Goal: Understand process/instructions

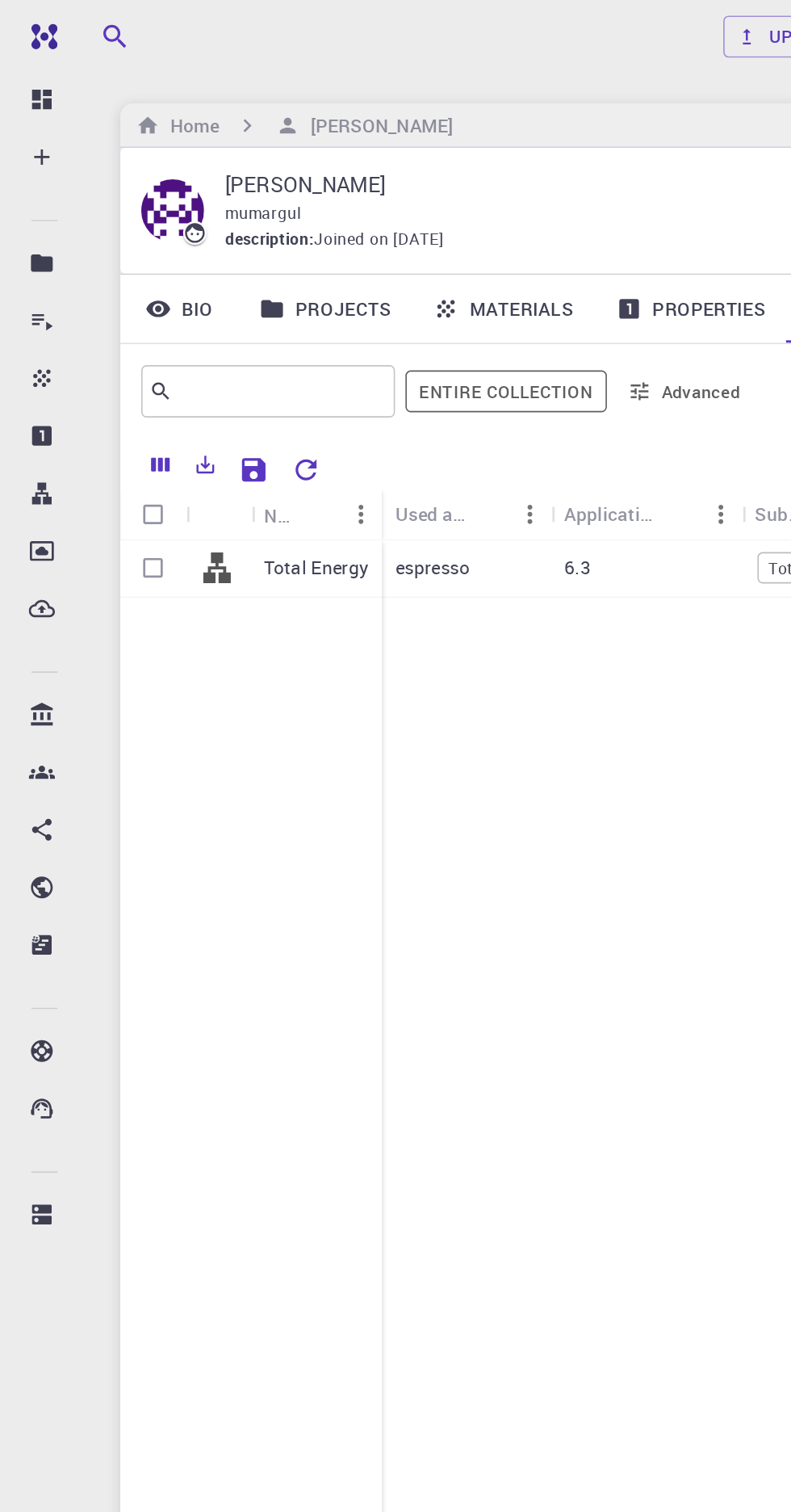
click at [177, 357] on p "Total Energy" at bounding box center [194, 350] width 64 height 16
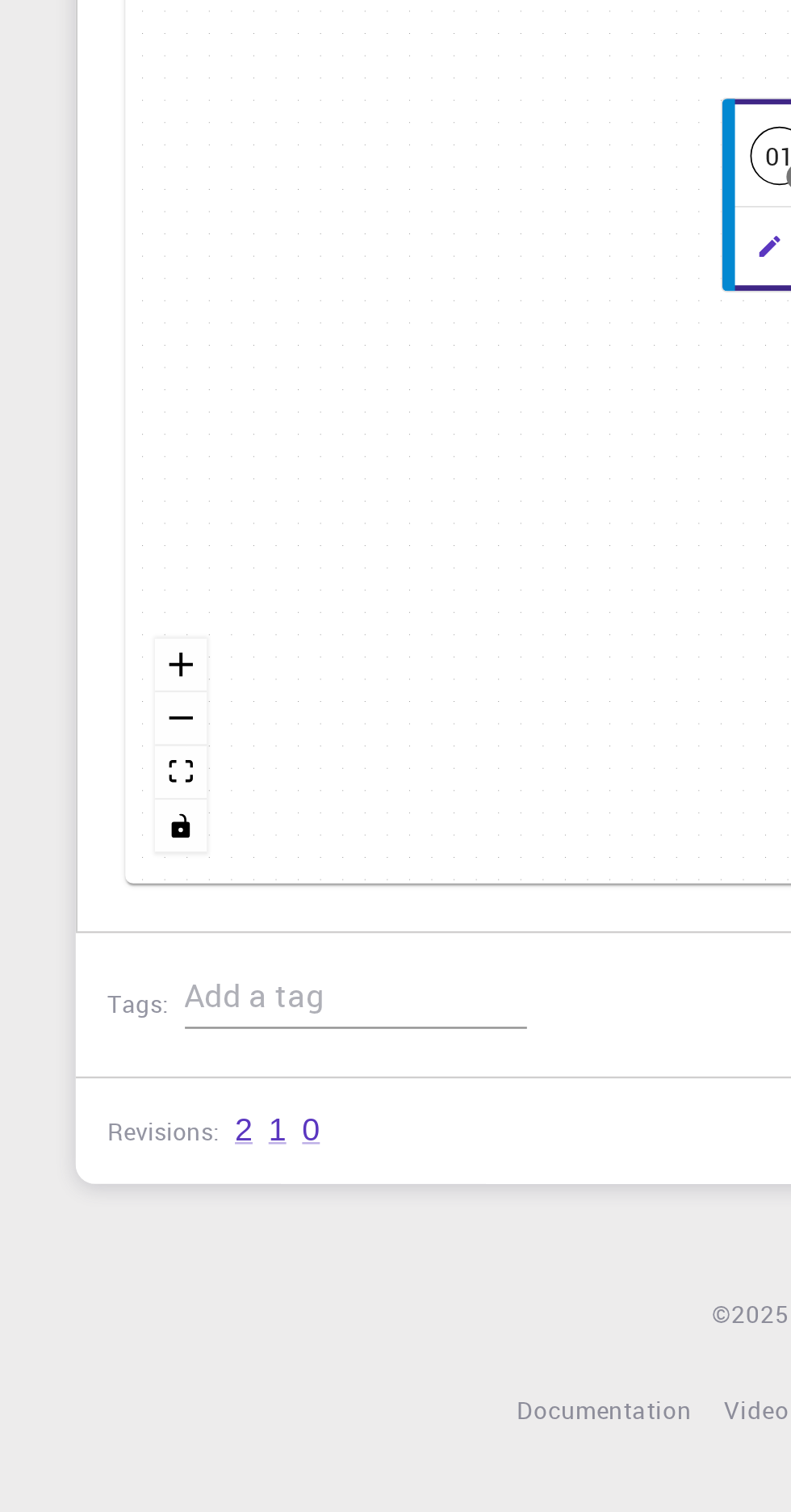
click at [143, 1259] on link "2" at bounding box center [142, 1253] width 7 height 15
